Goal: Task Accomplishment & Management: Use online tool/utility

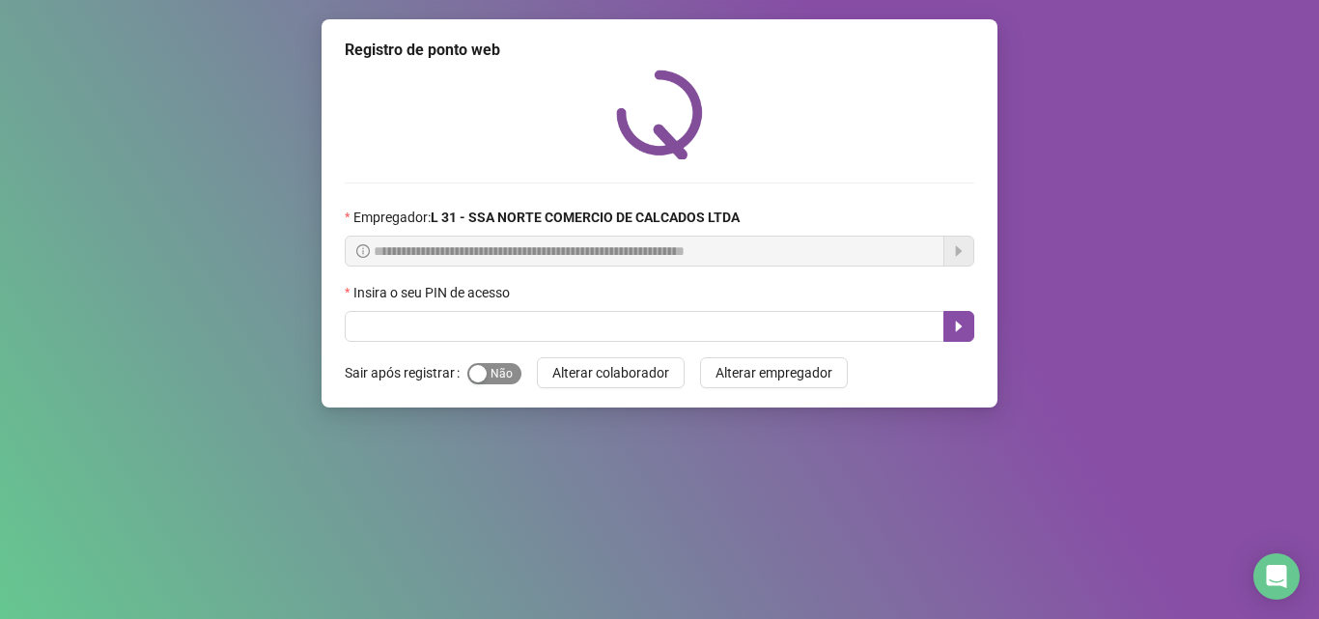
click at [492, 380] on span "Sim Não" at bounding box center [494, 373] width 54 height 21
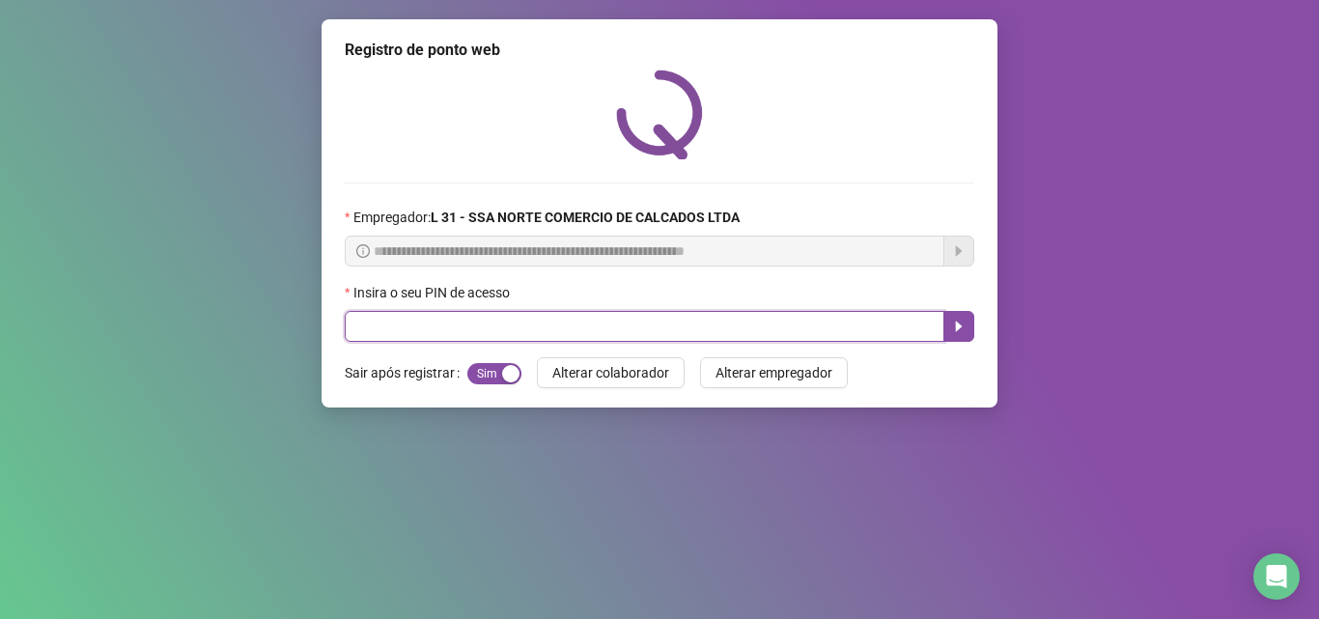
click at [456, 334] on input "text" at bounding box center [644, 326] width 599 height 31
type input "*****"
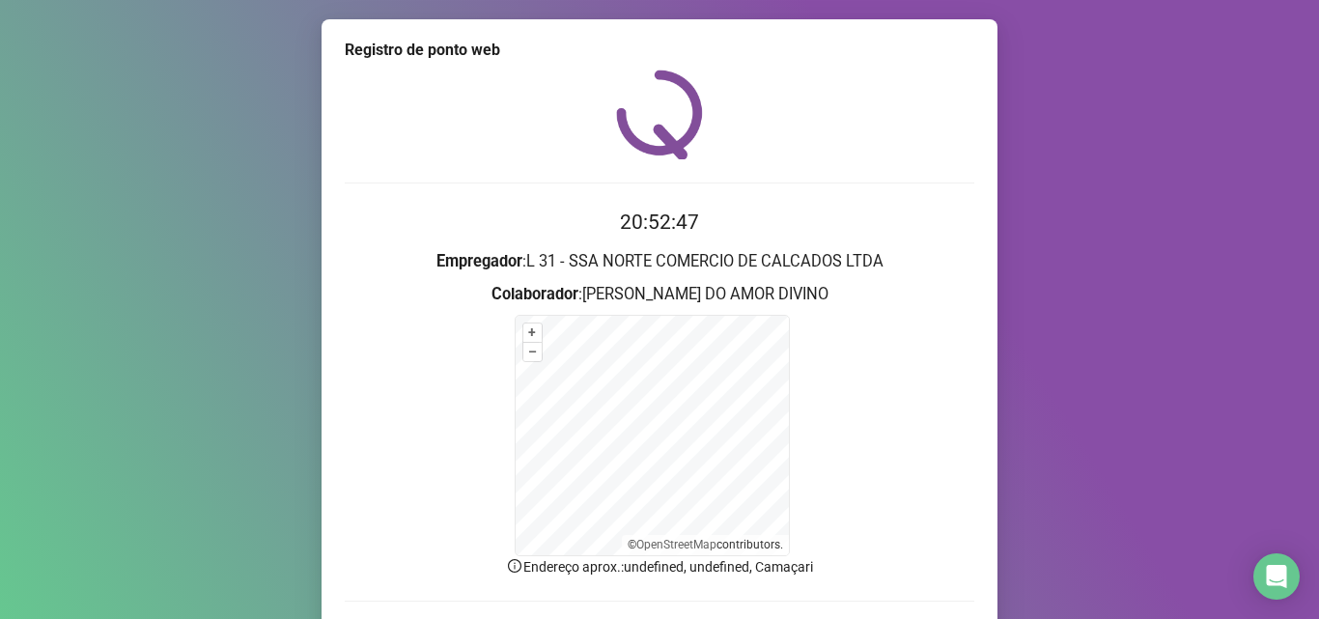
scroll to position [129, 0]
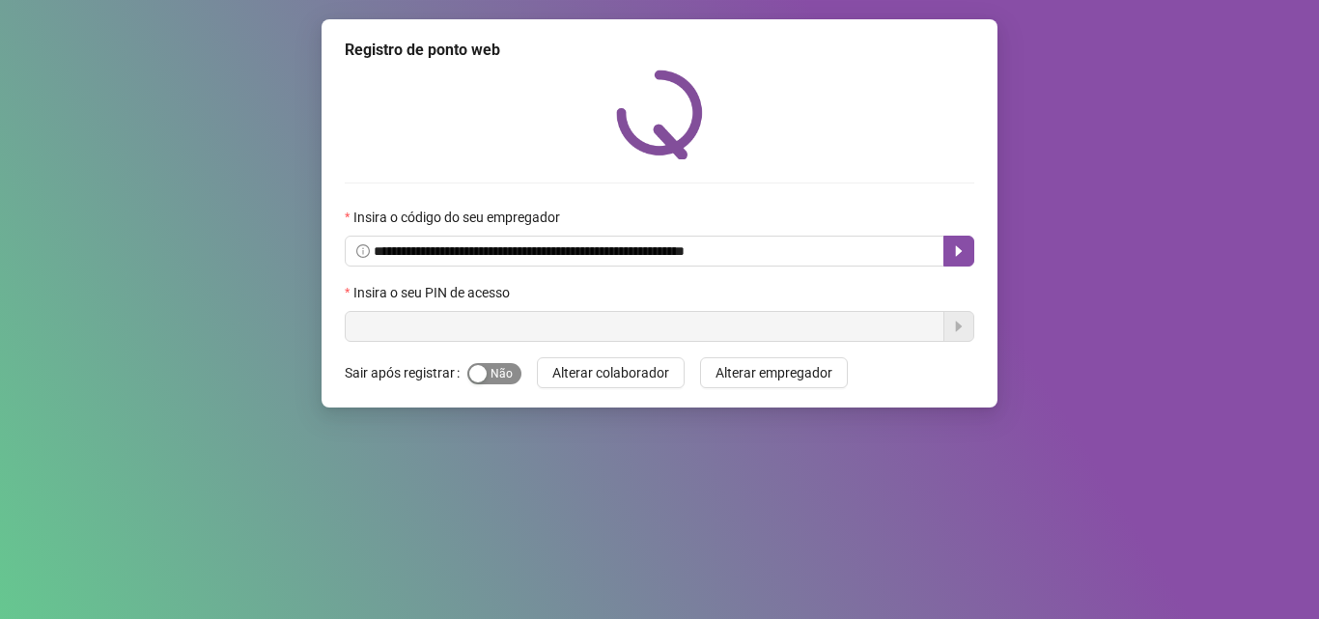
click at [500, 372] on span "Sim Não" at bounding box center [494, 373] width 54 height 21
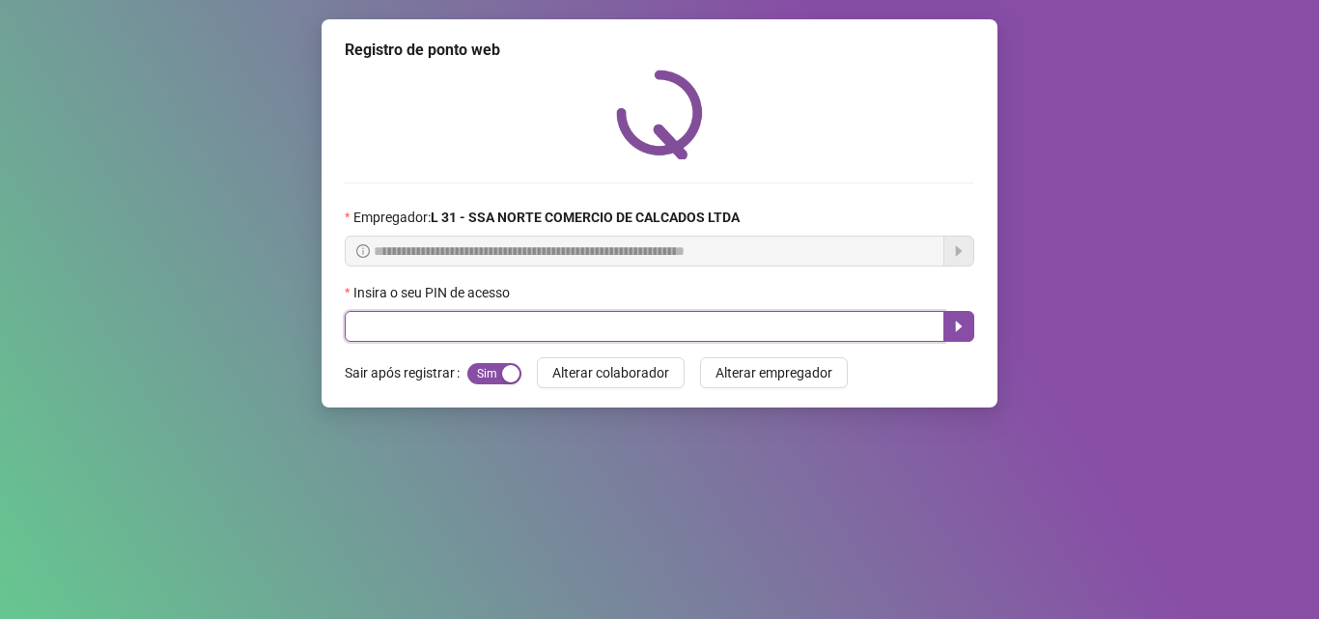
click at [450, 324] on input "text" at bounding box center [644, 326] width 599 height 31
type input "*****"
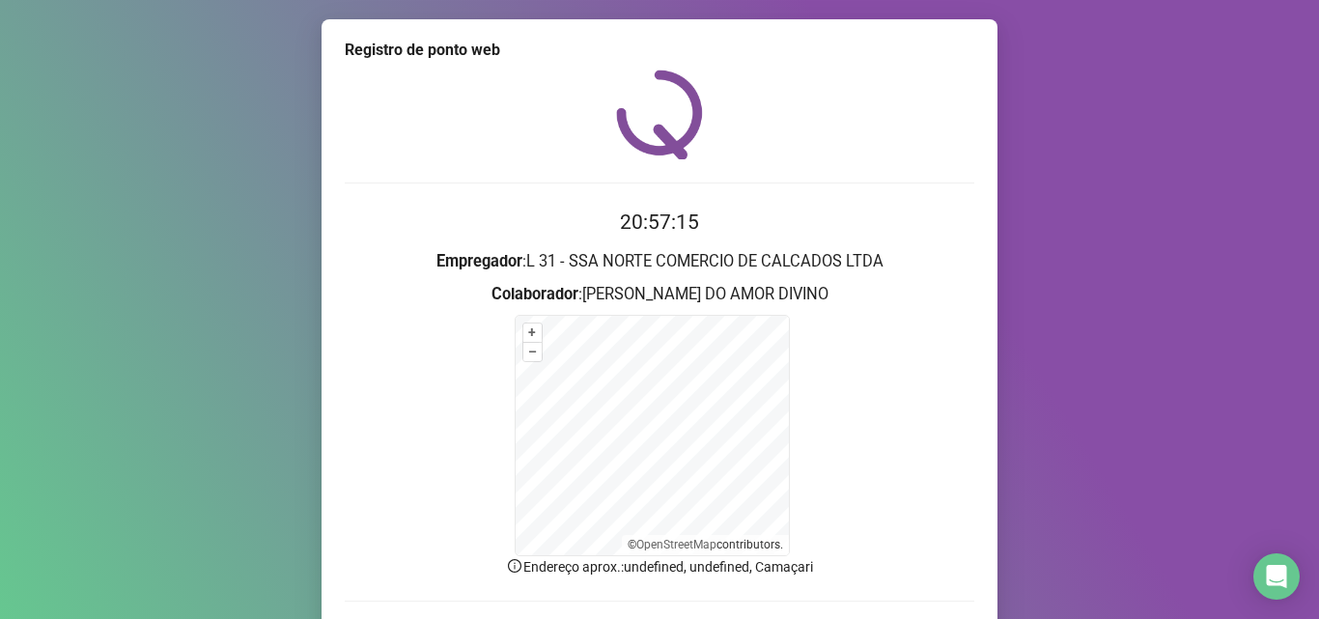
scroll to position [129, 0]
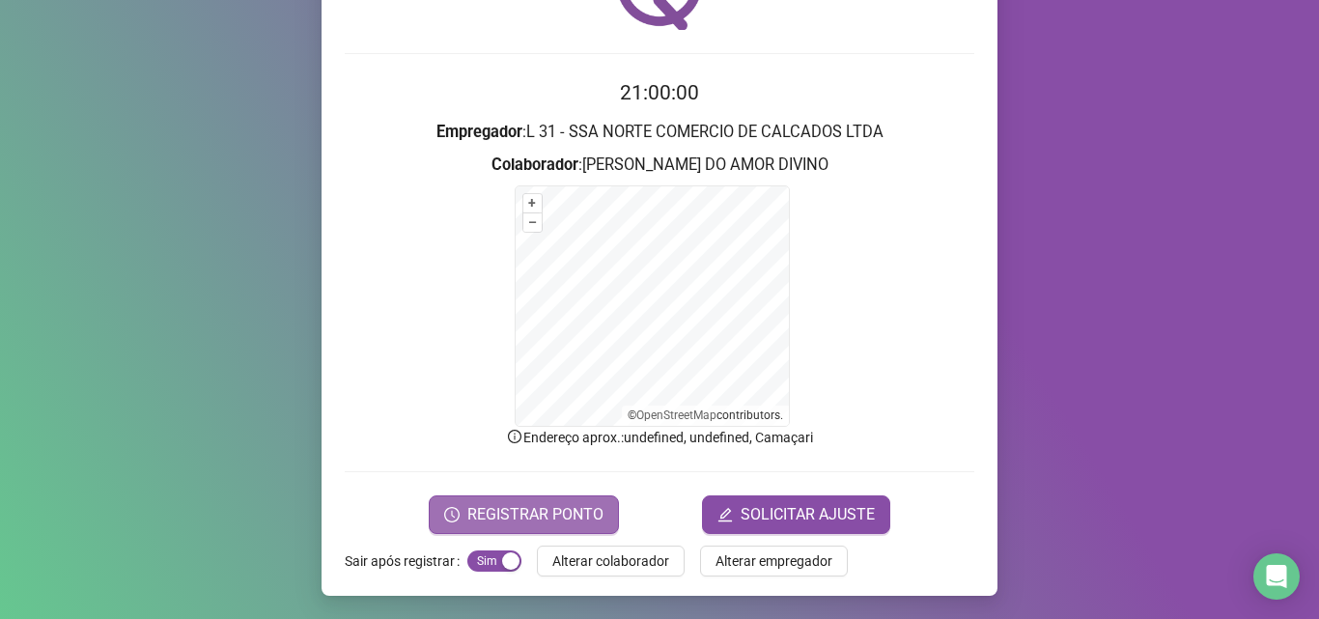
click at [501, 509] on span "REGISTRAR PONTO" at bounding box center [535, 514] width 136 height 23
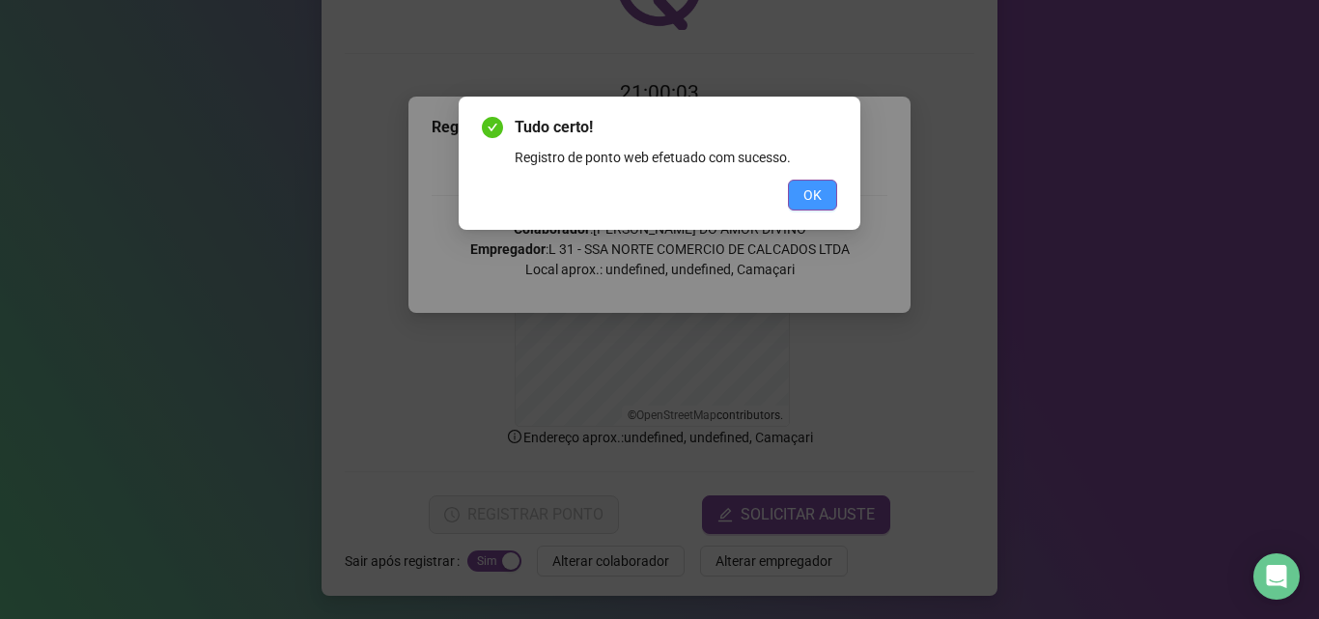
click at [809, 193] on span "OK" at bounding box center [812, 194] width 18 height 21
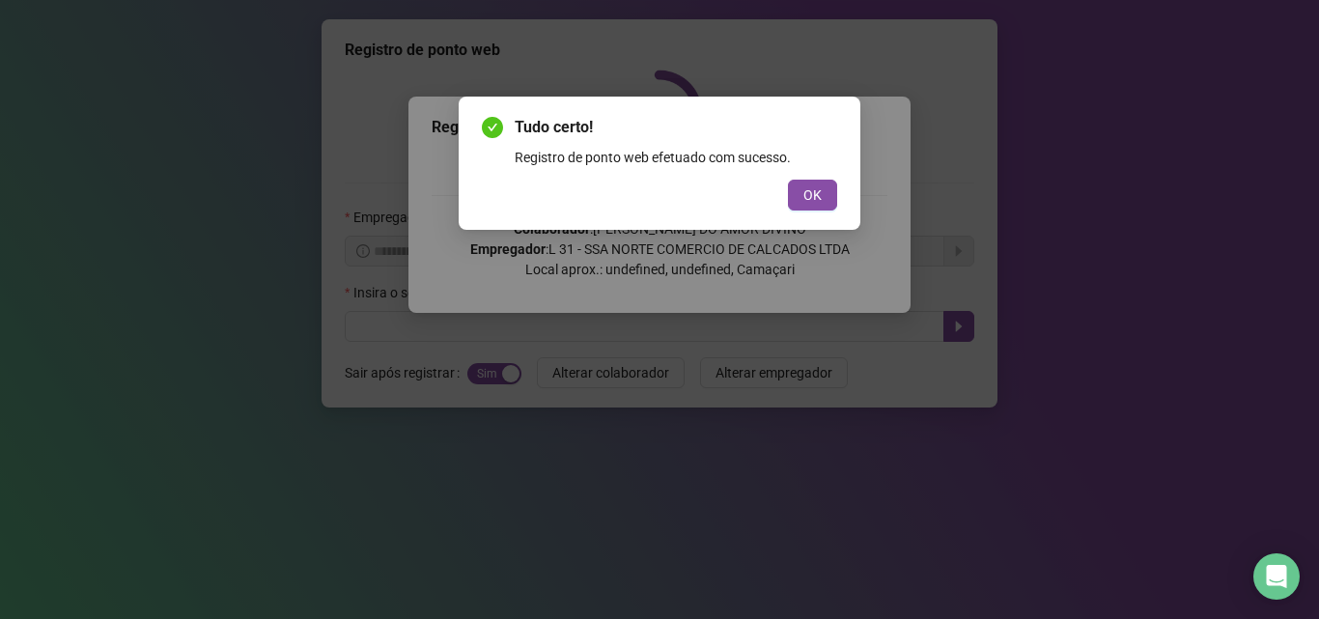
scroll to position [0, 0]
